Goal: Book appointment/travel/reservation

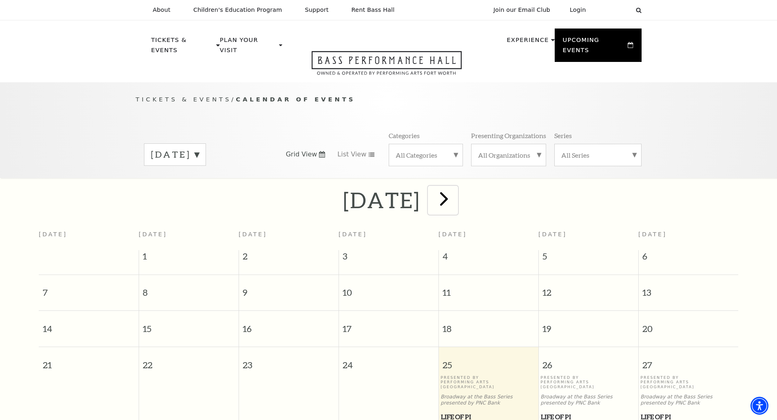
click at [455, 188] on span "next" at bounding box center [443, 198] width 23 height 23
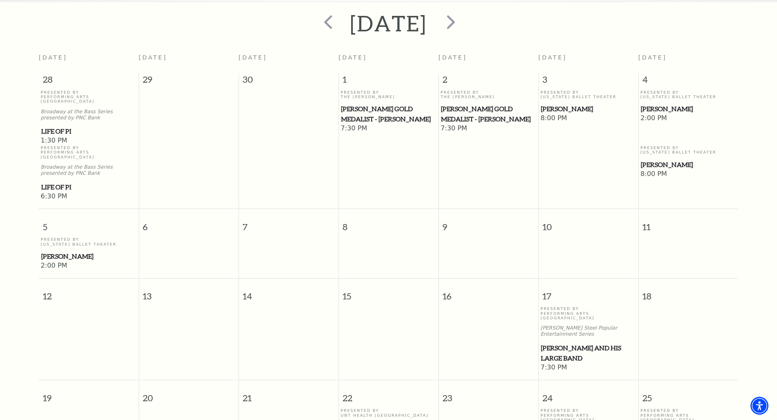
scroll to position [72, 0]
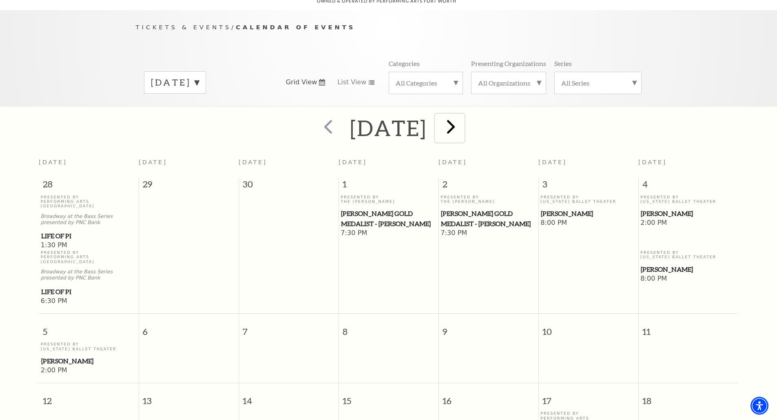
click at [462, 120] on span "next" at bounding box center [450, 126] width 23 height 23
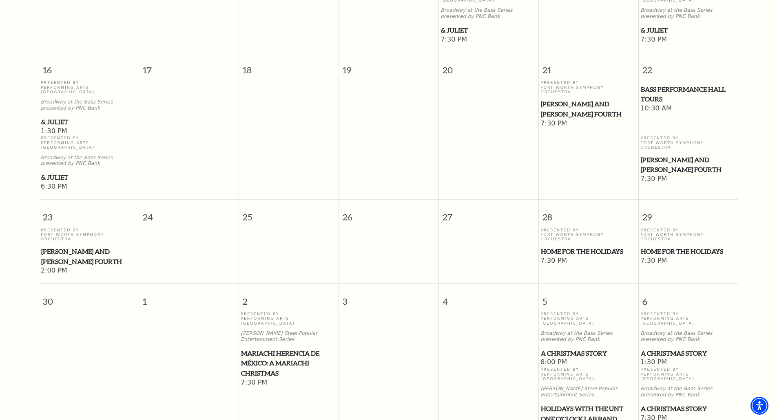
scroll to position [643, 0]
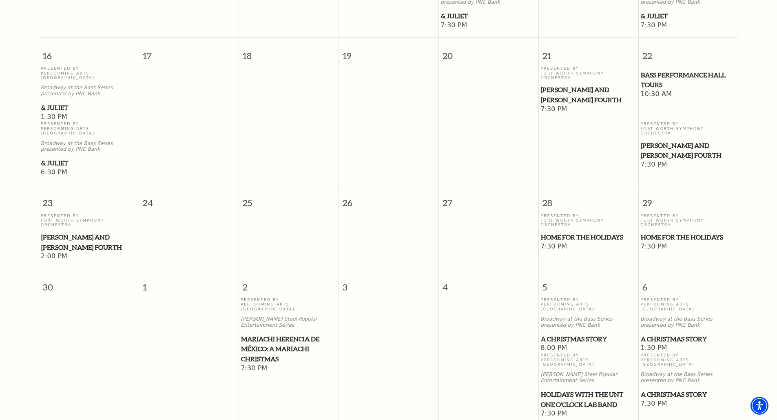
click at [654, 334] on span "A Christmas Story" at bounding box center [688, 339] width 95 height 10
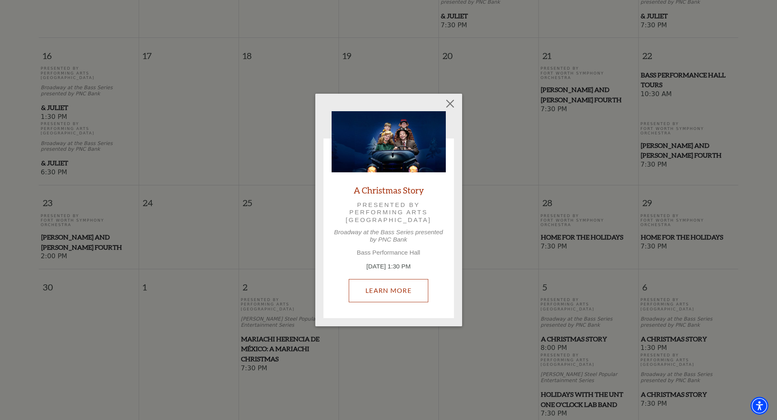
click at [391, 288] on link "Learn More" at bounding box center [389, 290] width 80 height 23
click at [448, 100] on button "Close" at bounding box center [449, 103] width 15 height 15
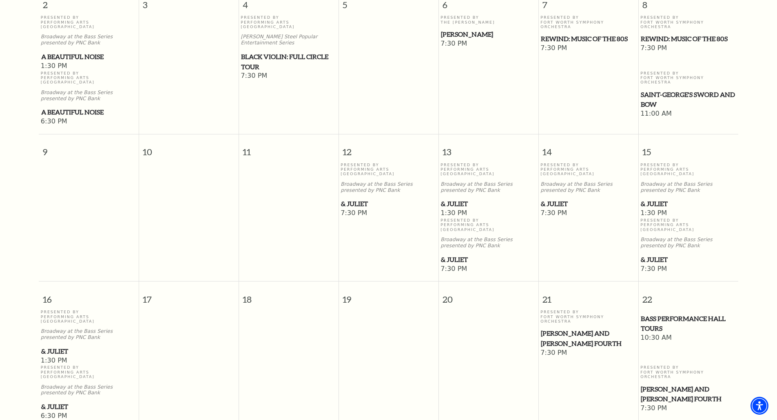
scroll to position [73, 0]
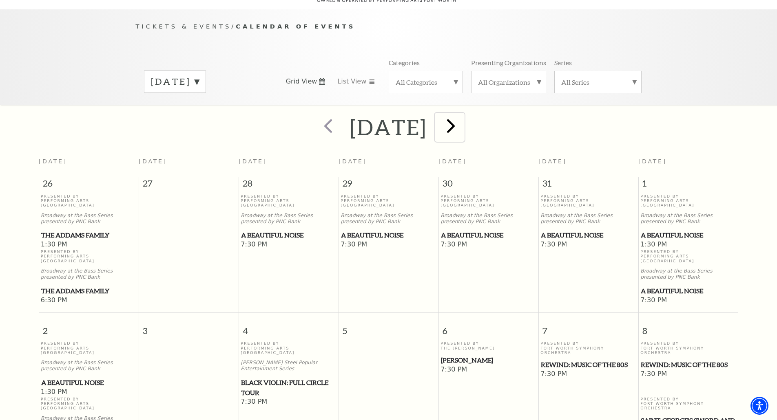
click at [462, 114] on span "next" at bounding box center [450, 125] width 23 height 23
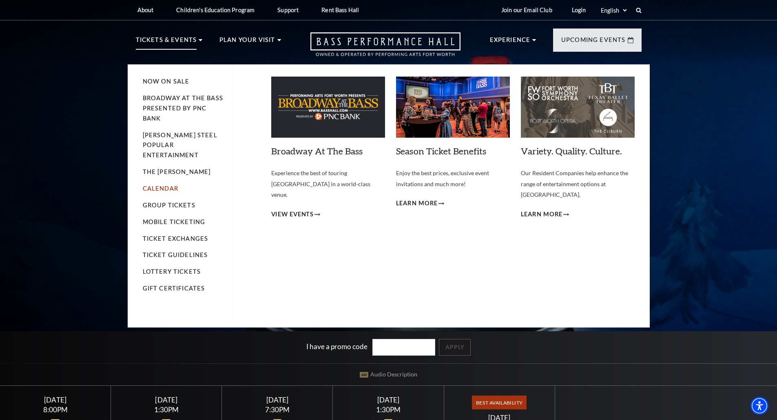
click at [160, 185] on link "Calendar" at bounding box center [160, 188] width 35 height 7
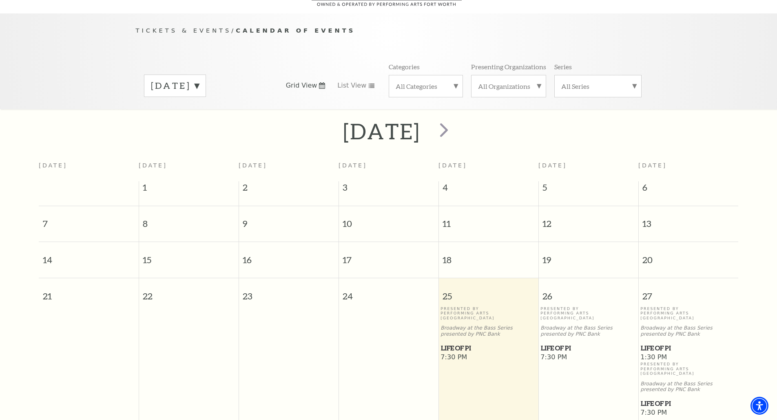
scroll to position [72, 0]
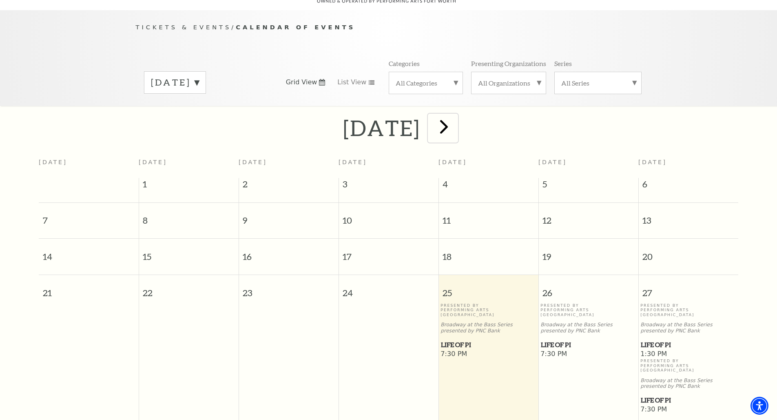
click at [455, 115] on span "next" at bounding box center [443, 126] width 23 height 23
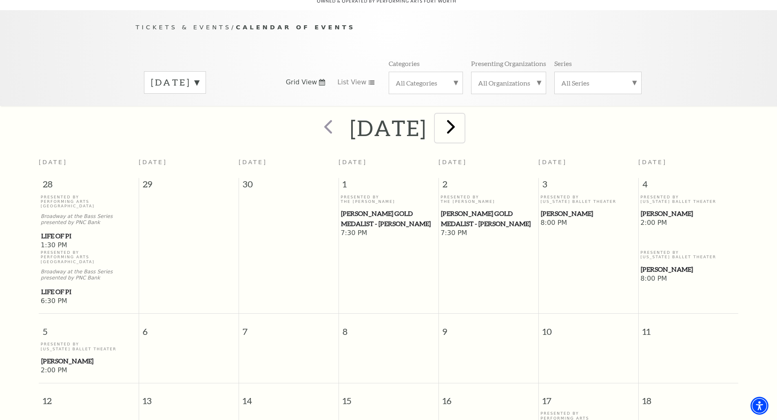
click at [462, 116] on span "next" at bounding box center [450, 126] width 23 height 23
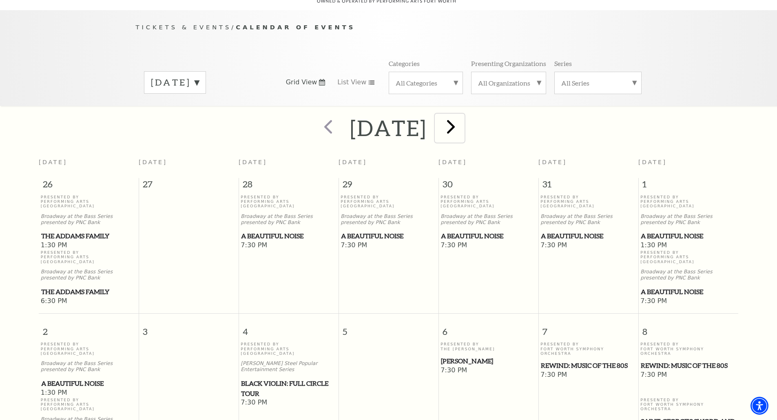
click at [462, 115] on span "next" at bounding box center [450, 126] width 23 height 23
